Goal: Navigation & Orientation: Find specific page/section

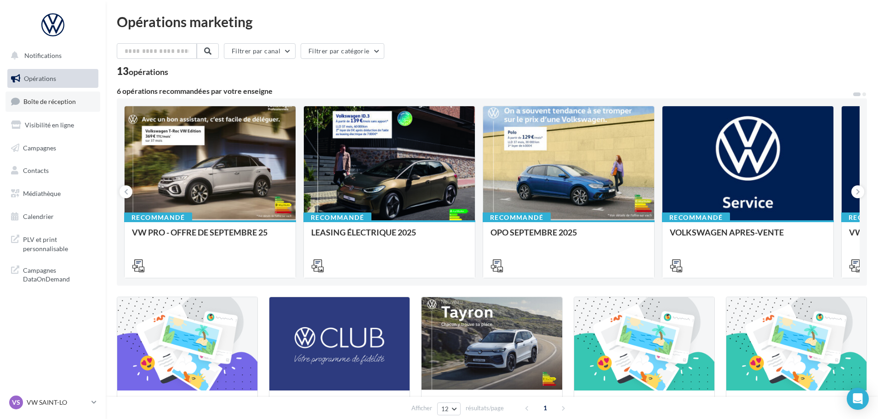
click at [52, 98] on span "Boîte de réception" at bounding box center [49, 101] width 52 height 8
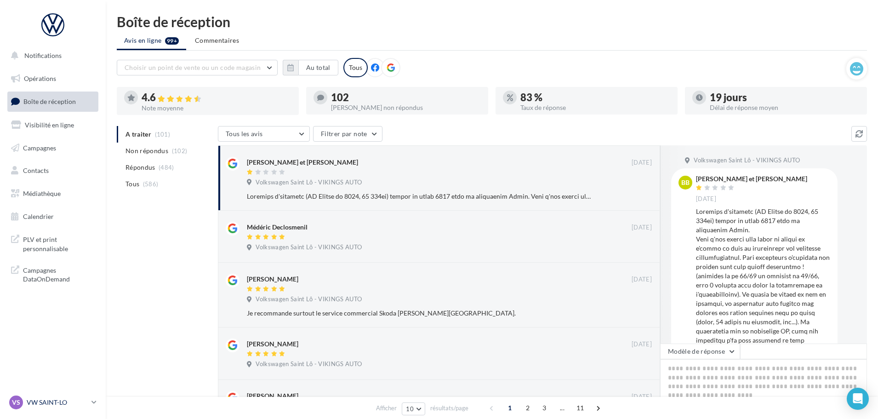
click at [57, 401] on p "VW SAINT-LO" at bounding box center [57, 402] width 61 height 9
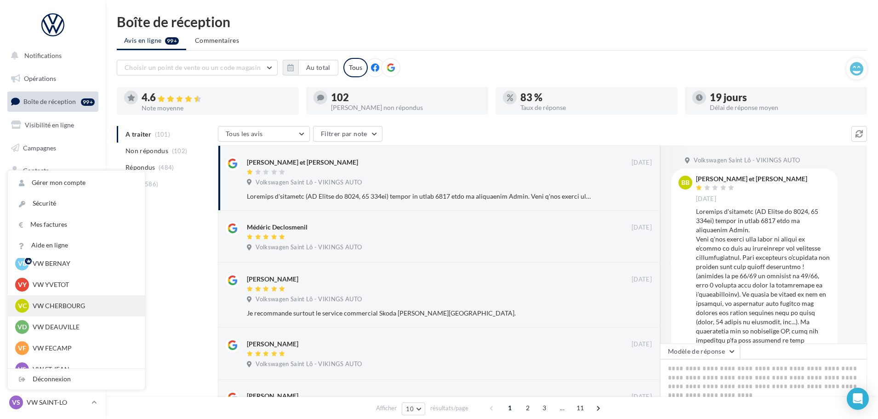
scroll to position [46, 0]
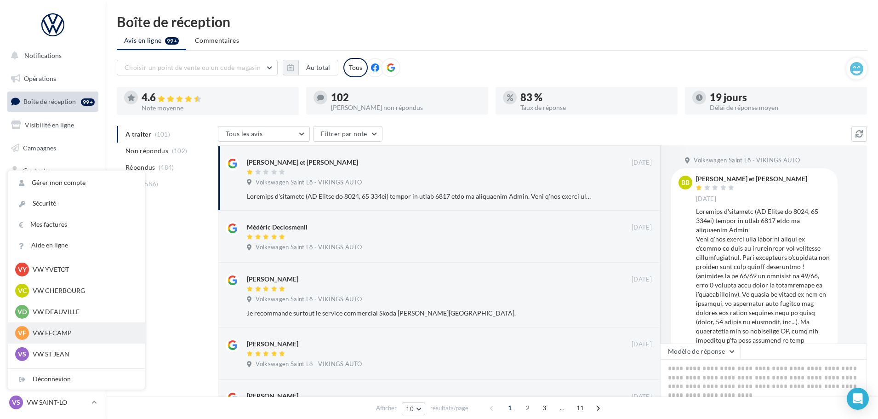
click at [54, 332] on p "VW FECAMP" at bounding box center [83, 332] width 101 height 9
